Goal: Find specific page/section: Find specific page/section

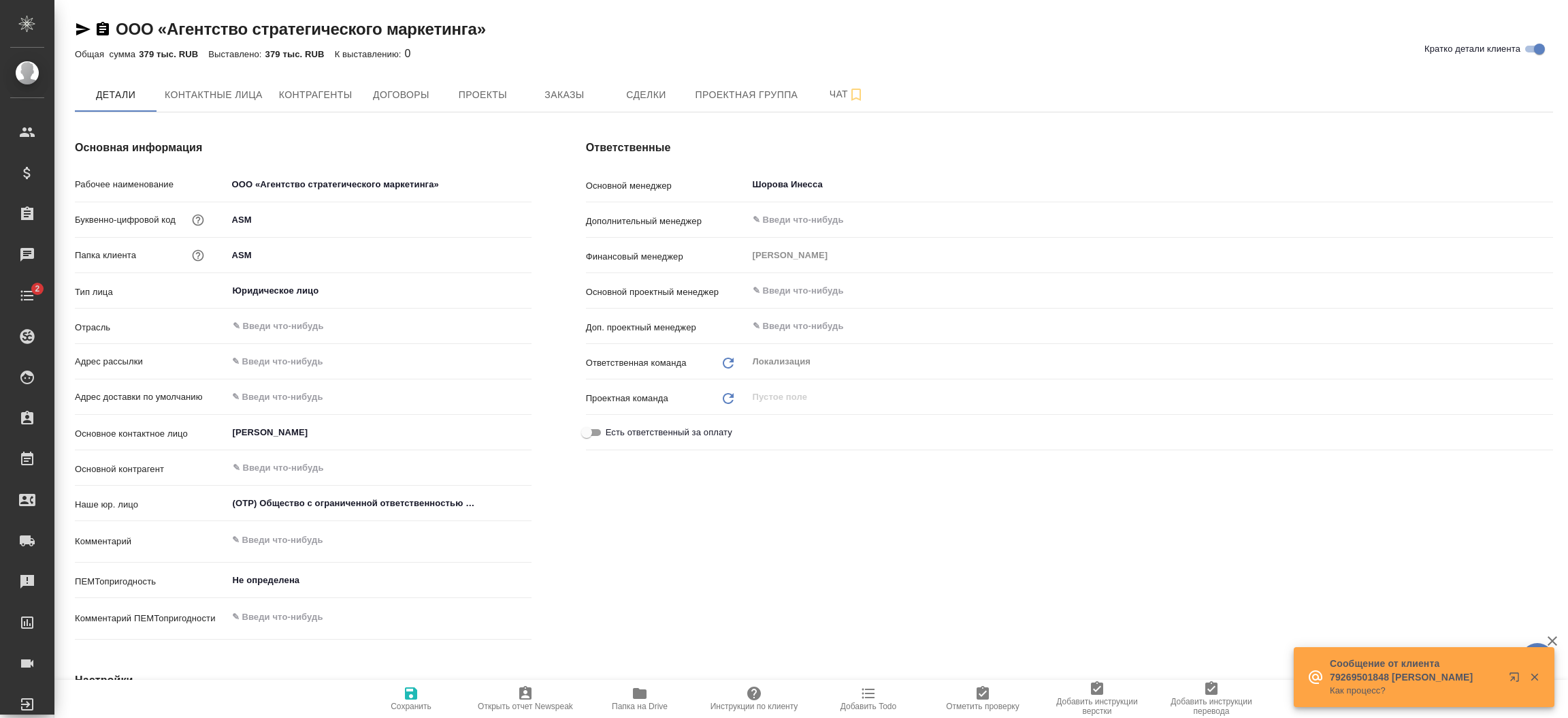
type textarea "x"
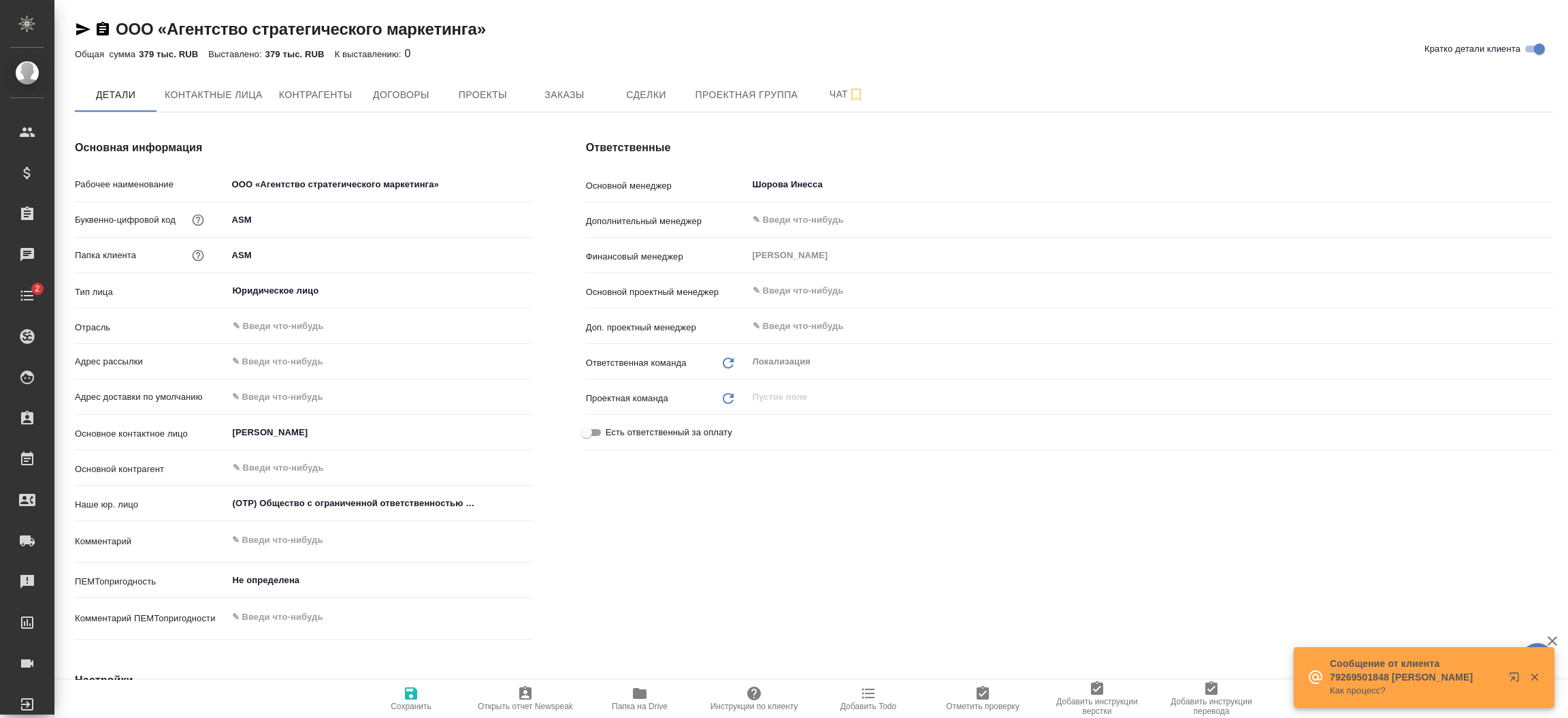
type textarea "x"
click at [581, 96] on span "Заказы" at bounding box center [564, 95] width 66 height 17
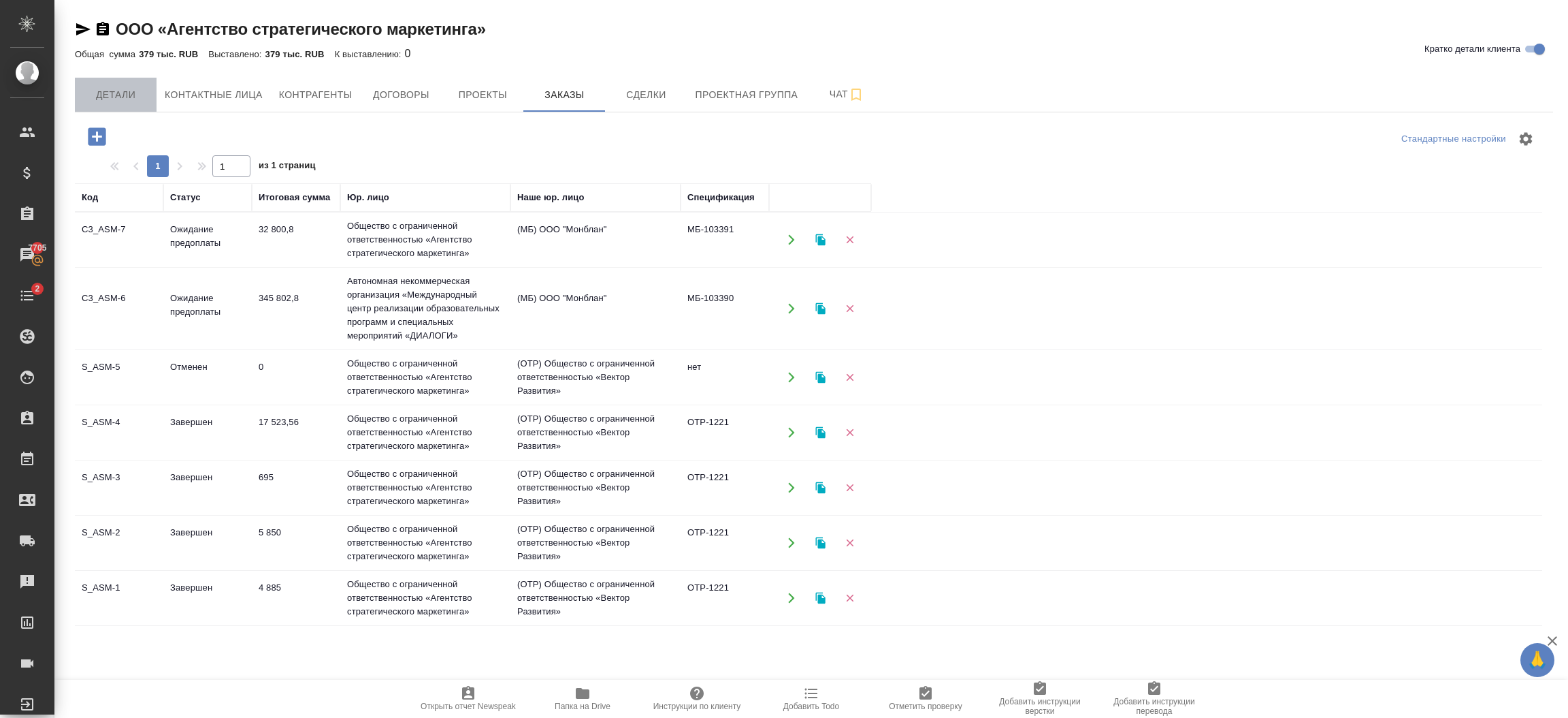
click at [134, 93] on span "Детали" at bounding box center [116, 95] width 66 height 17
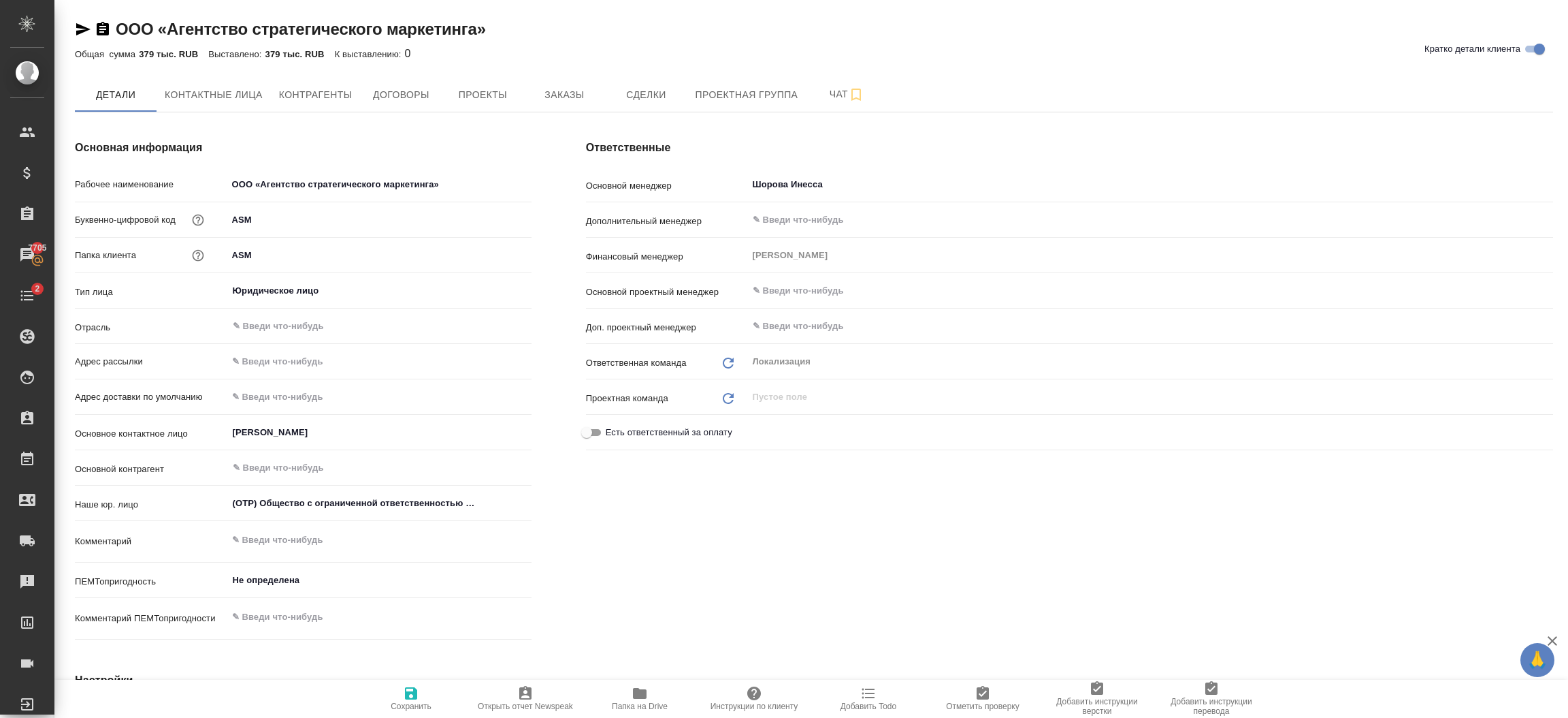
type textarea "x"
